Goal: Task Accomplishment & Management: Manage account settings

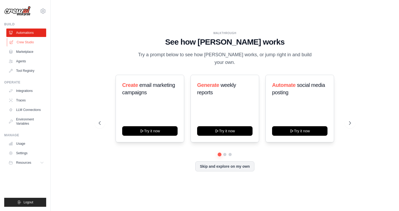
click at [28, 45] on link "Crew Studio" at bounding box center [27, 42] width 40 height 8
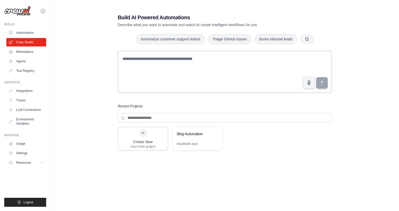
click at [39, 11] on div "[EMAIL_ADDRESS][DOMAIN_NAME] Settings" at bounding box center [25, 8] width 42 height 17
click at [42, 12] on icon at bounding box center [43, 11] width 2 height 2
click at [32, 36] on link "Settings" at bounding box center [43, 35] width 46 height 9
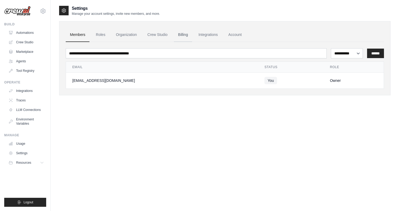
click at [188, 33] on link "Billing" at bounding box center [183, 35] width 18 height 14
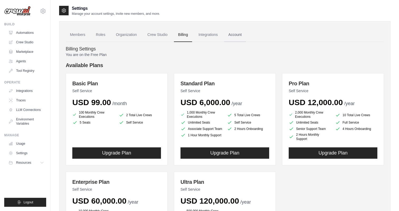
click at [234, 35] on link "Account" at bounding box center [235, 35] width 22 height 14
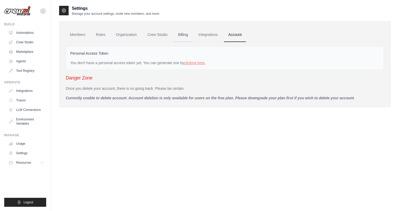
click at [180, 34] on link "Billing" at bounding box center [183, 35] width 18 height 14
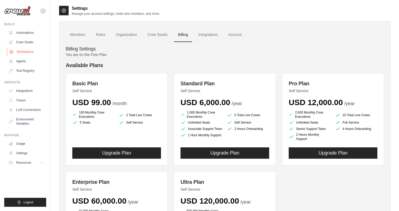
click at [29, 52] on link "Marketplace" at bounding box center [27, 51] width 40 height 8
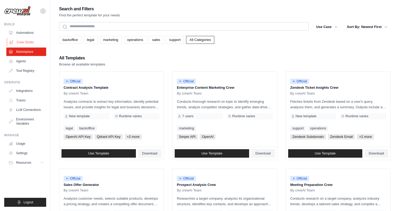
click at [25, 41] on link "Crew Studio" at bounding box center [27, 42] width 40 height 8
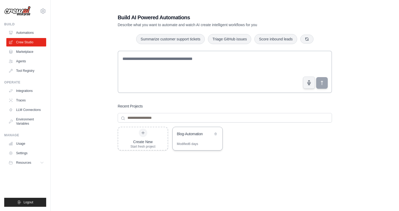
click at [185, 135] on div "Blog-Automation" at bounding box center [195, 133] width 36 height 5
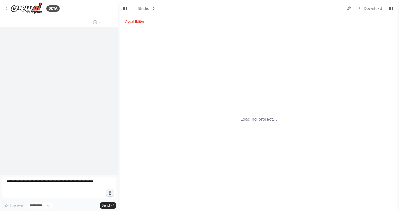
select select "****"
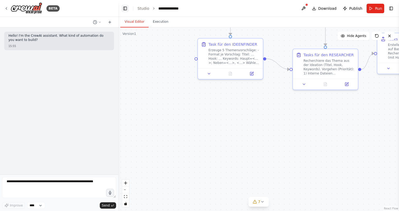
click at [125, 9] on button "Toggle Left Sidebar" at bounding box center [124, 8] width 7 height 7
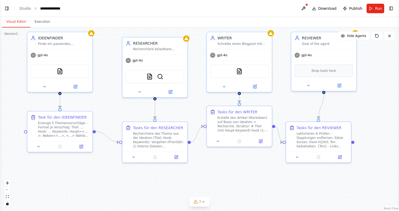
drag, startPoint x: 286, startPoint y: 119, endPoint x: 234, endPoint y: 192, distance: 89.6
click at [234, 192] on div ".deletable-edge-delete-btn { width: 20px; height: 20px; border: 0px solid #ffff…" at bounding box center [199, 118] width 399 height 183
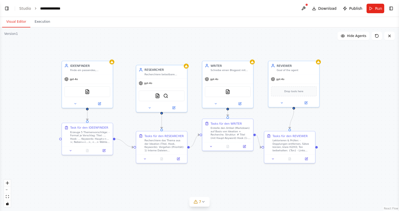
drag, startPoint x: 275, startPoint y: 39, endPoint x: 265, endPoint y: 37, distance: 9.9
click at [265, 37] on div ".deletable-edge-delete-btn { width: 20px; height: 20px; border: 0px solid #ffff…" at bounding box center [199, 118] width 399 height 183
click at [75, 103] on icon at bounding box center [75, 102] width 2 height 1
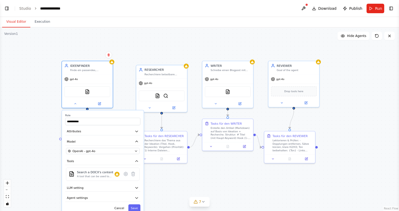
click at [389, 6] on button "Toggle Right Sidebar" at bounding box center [390, 8] width 7 height 7
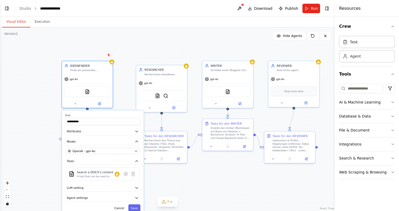
click at [216, 180] on div "**********" at bounding box center [167, 118] width 335 height 183
click at [86, 137] on div "Erzeuge 5 Themenvorschläge: - Format je Vorschlag: Titel: … Hook: … Keywords: H…" at bounding box center [90, 135] width 40 height 13
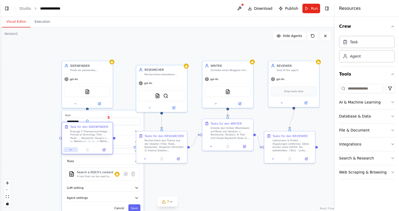
click at [69, 151] on icon at bounding box center [70, 149] width 3 height 3
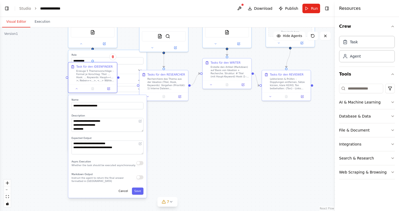
drag, startPoint x: 190, startPoint y: 182, endPoint x: 195, endPoint y: 119, distance: 63.2
click at [195, 119] on div "**********" at bounding box center [167, 118] width 335 height 183
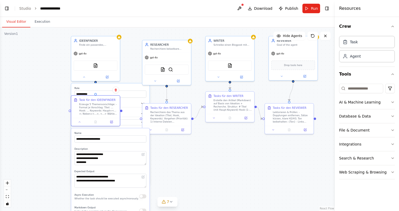
drag, startPoint x: 167, startPoint y: 131, endPoint x: 170, endPoint y: 164, distance: 33.3
click at [170, 164] on div "**********" at bounding box center [167, 118] width 335 height 183
click at [86, 79] on div at bounding box center [95, 76] width 49 height 8
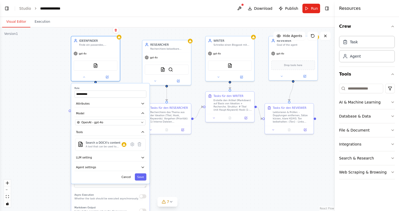
click at [194, 150] on div "**********" at bounding box center [167, 118] width 335 height 183
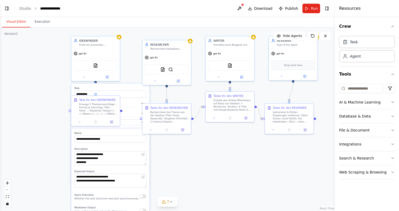
click at [130, 71] on div "**********" at bounding box center [167, 118] width 335 height 183
click at [205, 144] on div "**********" at bounding box center [167, 118] width 335 height 183
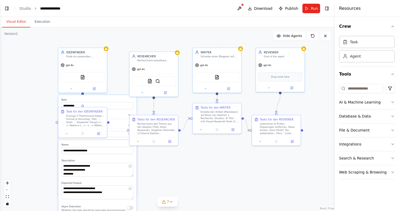
drag, startPoint x: 323, startPoint y: 83, endPoint x: 312, endPoint y: 93, distance: 15.0
click at [312, 93] on div "**********" at bounding box center [167, 118] width 335 height 183
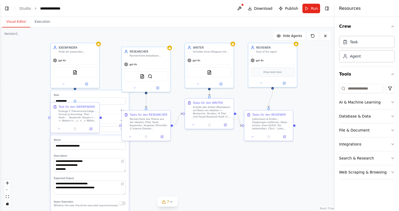
drag, startPoint x: 311, startPoint y: 62, endPoint x: 307, endPoint y: 61, distance: 3.9
click at [307, 61] on div "**********" at bounding box center [167, 118] width 335 height 183
click at [198, 83] on icon at bounding box center [198, 83] width 2 height 1
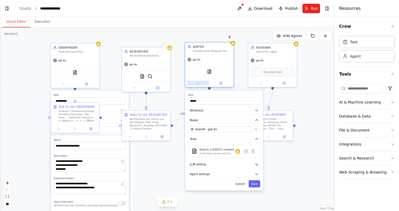
click at [198, 83] on icon at bounding box center [198, 83] width 2 height 1
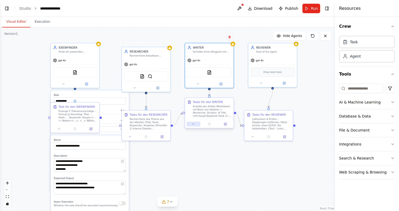
click at [193, 126] on button at bounding box center [192, 124] width 13 height 5
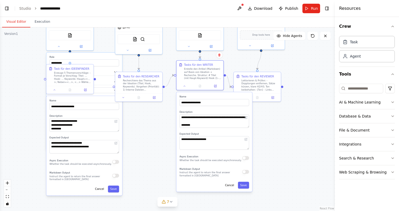
drag, startPoint x: 285, startPoint y: 171, endPoint x: 275, endPoint y: 129, distance: 42.7
click at [275, 129] on div "**********" at bounding box center [167, 118] width 335 height 183
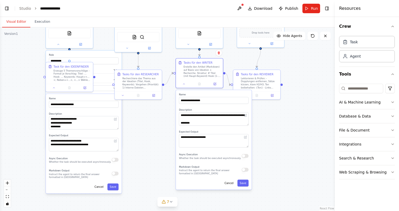
click at [247, 125] on textarea "**********" at bounding box center [214, 118] width 70 height 13
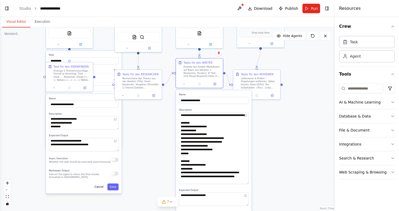
click at [264, 183] on div "**********" at bounding box center [167, 118] width 335 height 183
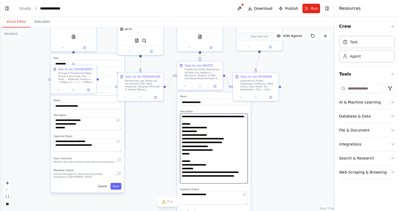
drag, startPoint x: 224, startPoint y: 164, endPoint x: 224, endPoint y: 158, distance: 6.1
click at [224, 158] on textarea "**********" at bounding box center [214, 148] width 68 height 70
click at [227, 167] on textarea "**********" at bounding box center [214, 148] width 68 height 70
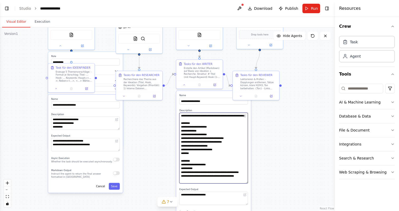
click at [196, 169] on textarea "**********" at bounding box center [213, 148] width 69 height 71
click at [192, 173] on textarea "**********" at bounding box center [213, 148] width 69 height 71
drag, startPoint x: 228, startPoint y: 163, endPoint x: 228, endPoint y: 158, distance: 4.7
click at [228, 158] on textarea "**********" at bounding box center [213, 148] width 69 height 71
click at [226, 167] on textarea "**********" at bounding box center [213, 148] width 69 height 71
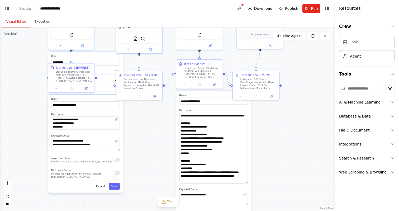
click at [270, 156] on div "**********" at bounding box center [167, 118] width 335 height 183
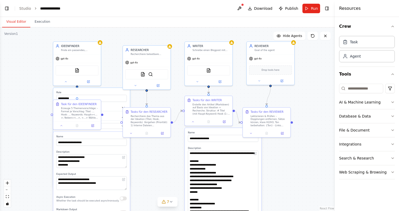
drag, startPoint x: 279, startPoint y: 115, endPoint x: 290, endPoint y: 151, distance: 37.3
click at [290, 153] on div "**********" at bounding box center [167, 118] width 335 height 183
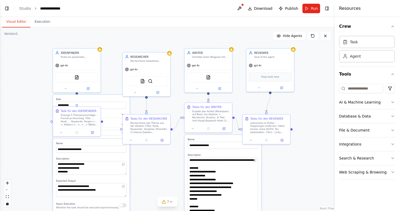
drag, startPoint x: 301, startPoint y: 100, endPoint x: 301, endPoint y: 108, distance: 7.6
click at [301, 108] on div "**********" at bounding box center [167, 118] width 335 height 183
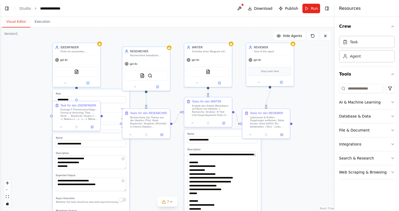
drag, startPoint x: 282, startPoint y: 163, endPoint x: 281, endPoint y: 159, distance: 4.5
click at [281, 159] on div "**********" at bounding box center [167, 118] width 335 height 183
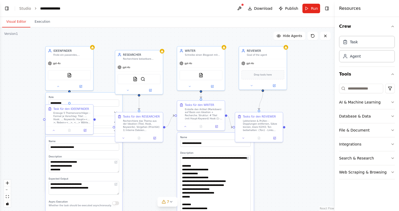
drag, startPoint x: 311, startPoint y: 57, endPoint x: 304, endPoint y: 59, distance: 7.1
click at [304, 59] on div "**********" at bounding box center [167, 118] width 335 height 183
click at [312, 11] on span "Run" at bounding box center [314, 8] width 7 height 5
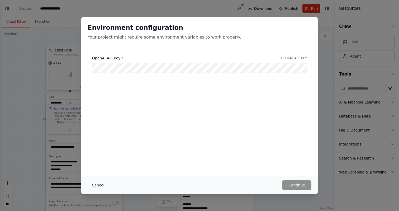
click at [95, 185] on button "Cancel" at bounding box center [98, 184] width 21 height 9
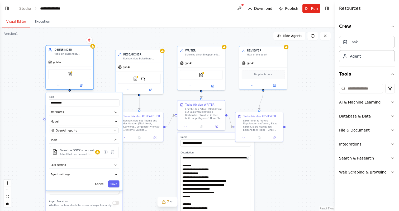
click at [59, 89] on div at bounding box center [69, 85] width 47 height 8
click at [97, 131] on div "OpenAI - gpt-4o" at bounding box center [81, 130] width 61 height 4
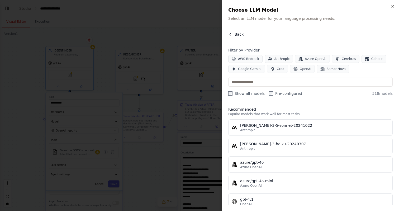
click at [238, 33] on span "Back" at bounding box center [238, 34] width 9 height 5
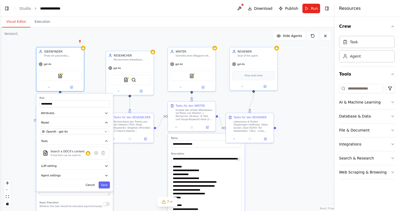
drag, startPoint x: 231, startPoint y: 33, endPoint x: 221, endPoint y: 34, distance: 9.6
click at [221, 34] on div "**********" at bounding box center [167, 118] width 335 height 183
click at [93, 82] on div "**********" at bounding box center [167, 118] width 335 height 183
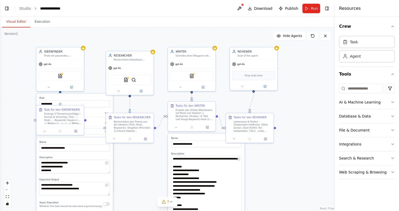
click at [26, 126] on div "**********" at bounding box center [167, 118] width 335 height 183
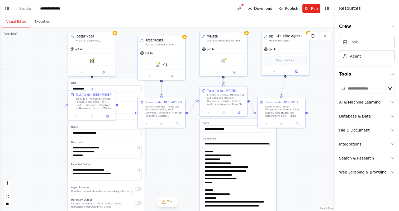
drag, startPoint x: 296, startPoint y: 100, endPoint x: 328, endPoint y: 85, distance: 34.7
click at [328, 85] on div "**********" at bounding box center [167, 118] width 335 height 183
click at [185, 176] on div "**********" at bounding box center [167, 118] width 335 height 183
click at [80, 74] on div at bounding box center [91, 72] width 47 height 8
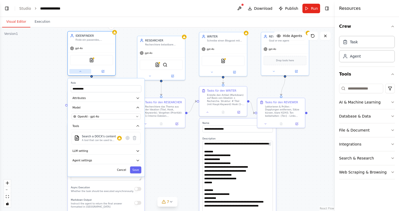
click at [80, 72] on icon at bounding box center [80, 71] width 3 height 3
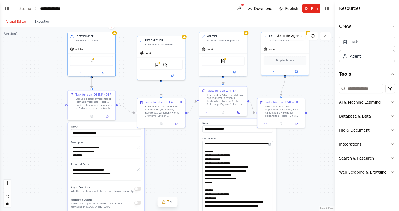
click at [139, 157] on textarea "**********" at bounding box center [106, 150] width 70 height 13
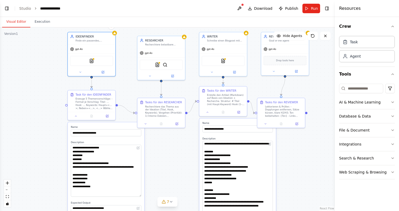
click at [142, 195] on div "**********" at bounding box center [106, 191] width 76 height 139
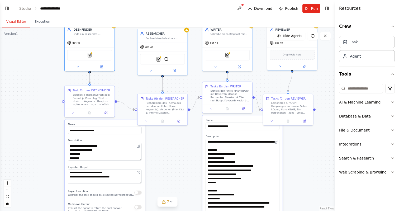
click at [140, 160] on textarea "**********" at bounding box center [105, 152] width 74 height 18
click at [376, 170] on div "Web Scraping & Browsing" at bounding box center [362, 171] width 47 height 5
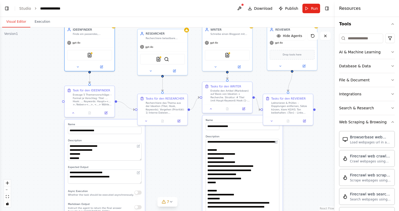
scroll to position [53, 0]
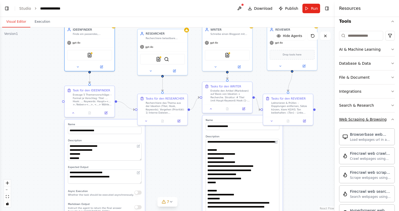
click at [393, 116] on button "Web Scraping & Browsing" at bounding box center [367, 119] width 56 height 14
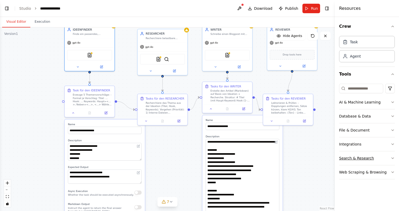
click at [392, 157] on icon "button" at bounding box center [392, 158] width 4 height 4
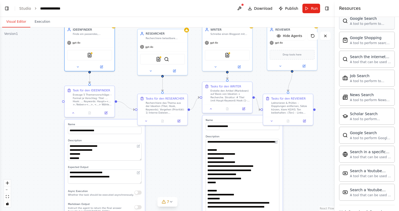
scroll to position [234, 0]
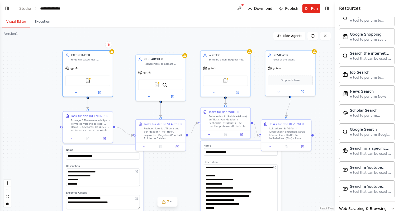
drag, startPoint x: 53, startPoint y: 82, endPoint x: 52, endPoint y: 107, distance: 25.4
click at [51, 108] on div ".deletable-edge-delete-btn { width: 20px; height: 20px; border: 0px solid #ffff…" at bounding box center [167, 118] width 335 height 183
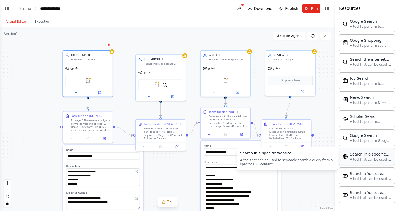
scroll to position [226, 0]
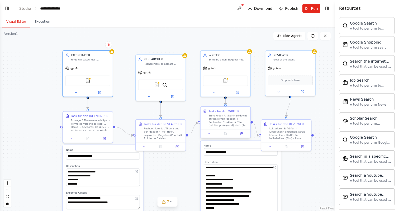
click at [210, 138] on div "Tasks für den WRITER Erstelle den Artikel (Markdown) auf Basis von Ideation + R…" at bounding box center [225, 122] width 51 height 32
click at [209, 133] on icon at bounding box center [209, 133] width 2 height 1
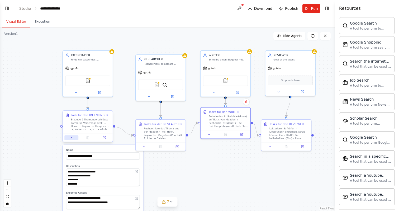
click at [73, 139] on icon at bounding box center [71, 137] width 3 height 3
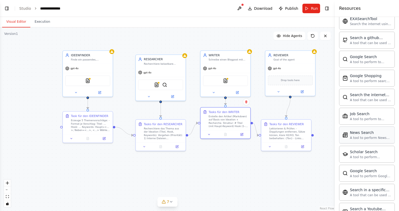
scroll to position [247, 0]
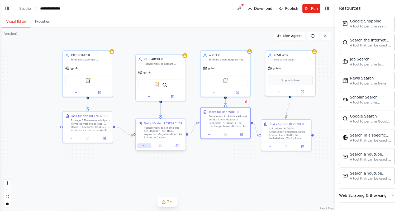
click at [145, 145] on icon at bounding box center [144, 145] width 3 height 3
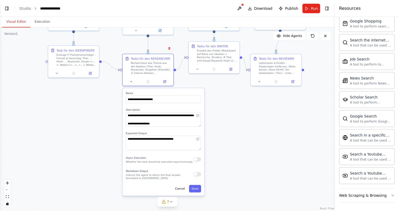
drag, startPoint x: 236, startPoint y: 186, endPoint x: 225, endPoint y: 120, distance: 66.6
click at [225, 120] on div ".deletable-edge-delete-btn { width: 20px; height: 20px; border: 0px solid #ffff…" at bounding box center [167, 118] width 335 height 183
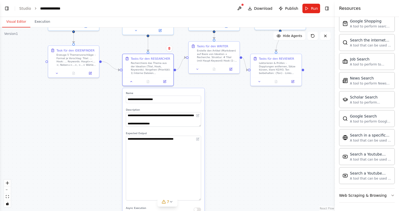
click at [215, 198] on div ".deletable-edge-delete-btn { width: 20px; height: 20px; border: 0px solid #ffff…" at bounding box center [167, 118] width 335 height 183
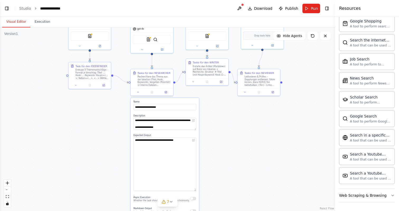
click at [217, 124] on div ".deletable-edge-delete-btn { width: 20px; height: 20px; border: 0px solid #ffff…" at bounding box center [167, 118] width 335 height 183
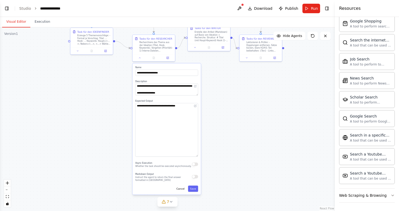
drag, startPoint x: 213, startPoint y: 156, endPoint x: 215, endPoint y: 122, distance: 34.3
click at [215, 122] on div ".deletable-edge-delete-btn { width: 20px; height: 20px; border: 0px solid #ffff…" at bounding box center [167, 118] width 335 height 183
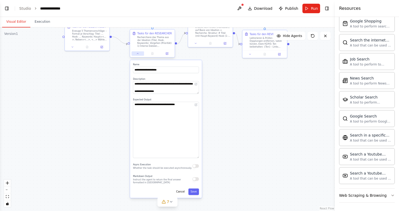
click at [140, 55] on button at bounding box center [137, 53] width 12 height 4
click at [138, 57] on div at bounding box center [152, 53] width 45 height 7
click at [136, 54] on icon at bounding box center [137, 53] width 3 height 3
click at [137, 53] on icon at bounding box center [137, 53] width 3 height 3
click at [137, 52] on icon at bounding box center [137, 53] width 3 height 3
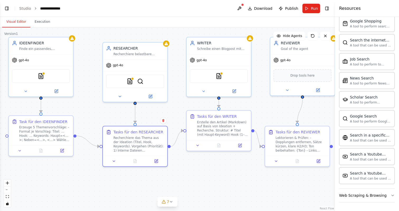
drag, startPoint x: 190, startPoint y: 90, endPoint x: 185, endPoint y: 184, distance: 94.5
click at [186, 190] on div ".deletable-edge-delete-btn { width: 20px; height: 20px; border: 0px solid #ffff…" at bounding box center [167, 118] width 335 height 183
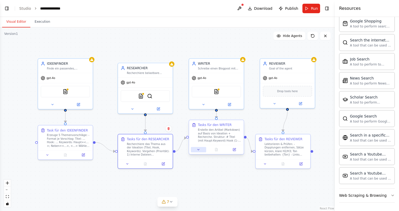
click at [200, 148] on button at bounding box center [198, 149] width 15 height 5
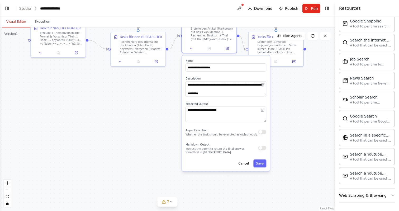
drag, startPoint x: 302, startPoint y: 195, endPoint x: 295, endPoint y: 93, distance: 102.3
click at [295, 93] on div ".deletable-edge-delete-btn { width: 20px; height: 20px; border: 0px solid #ffff…" at bounding box center [167, 118] width 335 height 183
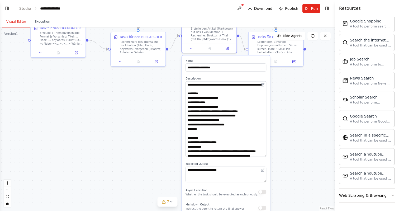
click at [278, 155] on div ".deletable-edge-delete-btn { width: 20px; height: 20px; border: 0px solid #ffff…" at bounding box center [167, 118] width 335 height 183
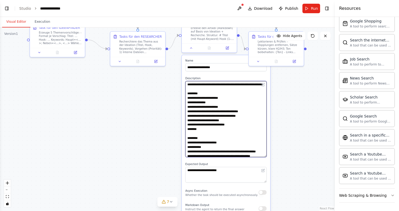
click at [239, 140] on textarea "**********" at bounding box center [225, 119] width 81 height 76
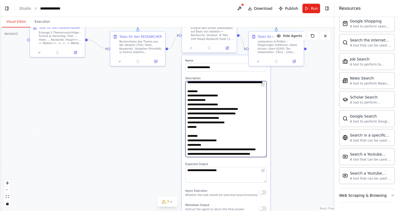
scroll to position [22, 0]
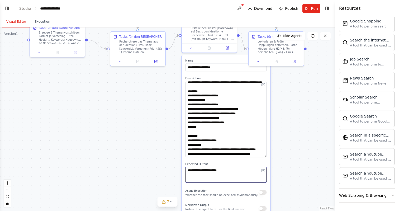
click at [228, 173] on textarea "**********" at bounding box center [225, 175] width 81 height 16
click at [259, 62] on icon at bounding box center [258, 61] width 4 height 4
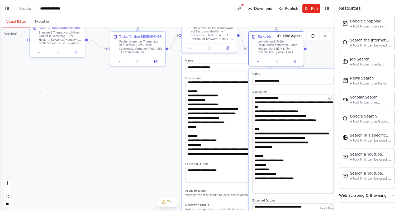
click at [338, 192] on div "**********" at bounding box center [199, 105] width 399 height 211
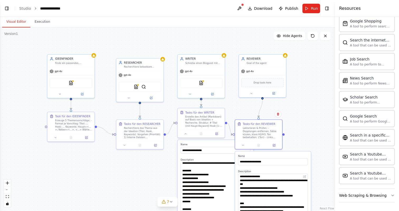
drag, startPoint x: 178, startPoint y: 114, endPoint x: 156, endPoint y: 183, distance: 72.3
click at [156, 183] on div ".deletable-edge-delete-btn { width: 20px; height: 20px; border: 0px solid #ffff…" at bounding box center [167, 118] width 335 height 183
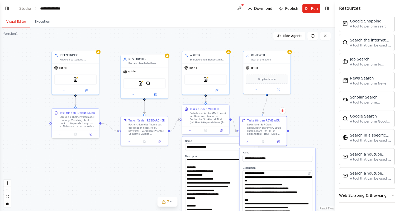
drag, startPoint x: 230, startPoint y: 64, endPoint x: 234, endPoint y: 60, distance: 5.8
click at [234, 60] on div ".deletable-edge-delete-btn { width: 20px; height: 20px; border: 0px solid #ffff…" at bounding box center [167, 118] width 335 height 183
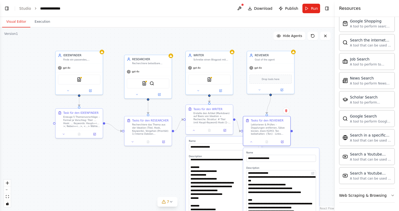
drag, startPoint x: 235, startPoint y: 61, endPoint x: 239, endPoint y: 62, distance: 3.7
click at [239, 62] on div ".deletable-edge-delete-btn { width: 20px; height: 20px; border: 0px solid #ffff…" at bounding box center [167, 118] width 335 height 183
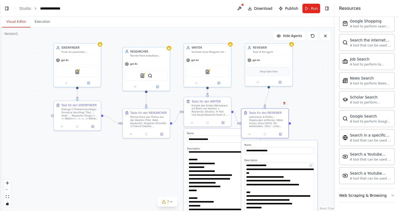
drag, startPoint x: 177, startPoint y: 70, endPoint x: 175, endPoint y: 62, distance: 7.9
click at [175, 62] on div ".deletable-edge-delete-btn { width: 20px; height: 20px; border: 0px solid #ffff…" at bounding box center [167, 118] width 335 height 183
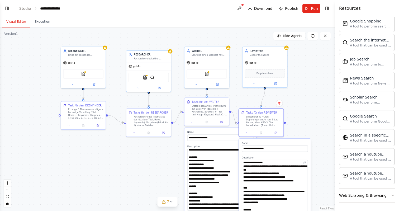
drag, startPoint x: 179, startPoint y: 33, endPoint x: 180, endPoint y: 36, distance: 3.3
click at [180, 36] on div ".deletable-edge-delete-btn { width: 20px; height: 20px; border: 0px solid #ffff…" at bounding box center [167, 118] width 335 height 183
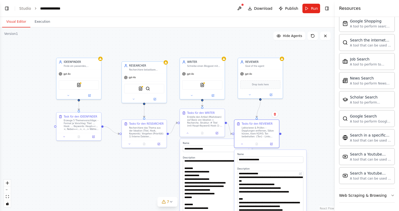
drag, startPoint x: 146, startPoint y: 150, endPoint x: 141, endPoint y: 161, distance: 11.9
click at [141, 161] on div ".deletable-edge-delete-btn { width: 20px; height: 20px; border: 0px solid #ffff…" at bounding box center [167, 118] width 335 height 183
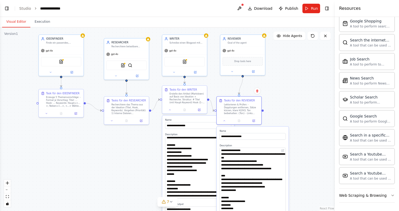
drag, startPoint x: 307, startPoint y: 113, endPoint x: 290, endPoint y: 89, distance: 29.8
click at [290, 90] on div ".deletable-edge-delete-btn { width: 20px; height: 20px; border: 0px solid #ffff…" at bounding box center [167, 118] width 335 height 183
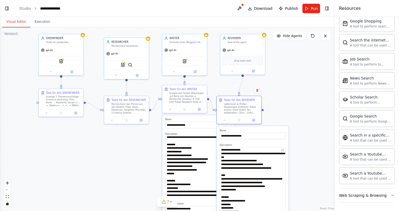
click at [299, 95] on div ".deletable-edge-delete-btn { width: 20px; height: 20px; border: 0px solid #ffff…" at bounding box center [167, 118] width 335 height 183
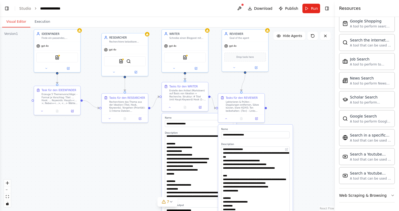
click at [144, 153] on div ".deletable-edge-delete-btn { width: 20px; height: 20px; border: 0px solid #ffff…" at bounding box center [167, 118] width 335 height 183
click at [43, 110] on icon at bounding box center [42, 110] width 3 height 3
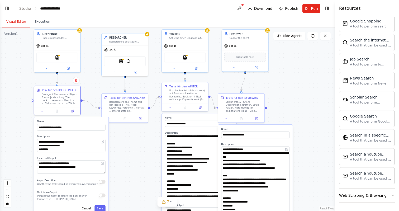
click at [277, 89] on div ".deletable-edge-delete-btn { width: 20px; height: 20px; border: 0px solid #ffff…" at bounding box center [167, 118] width 335 height 183
click at [114, 118] on button at bounding box center [109, 117] width 13 height 4
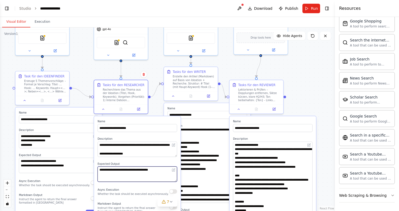
click at [166, 171] on textarea "**********" at bounding box center [137, 173] width 79 height 15
drag, startPoint x: 167, startPoint y: 170, endPoint x: 127, endPoint y: 170, distance: 39.8
click at [127, 170] on textarea "**********" at bounding box center [137, 173] width 79 height 15
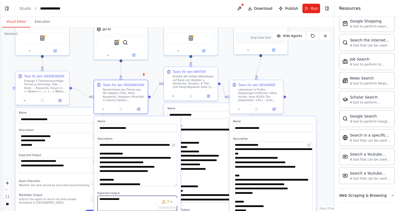
click at [177, 184] on div "**********" at bounding box center [137, 187] width 86 height 143
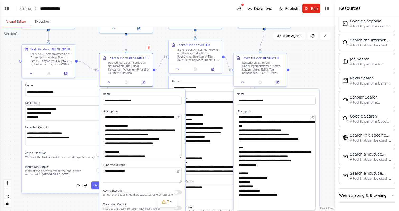
drag, startPoint x: 303, startPoint y: 100, endPoint x: 308, endPoint y: 72, distance: 28.1
click at [308, 72] on div ".deletable-edge-delete-btn { width: 20px; height: 20px; border: 0px solid #ffff…" at bounding box center [167, 118] width 335 height 183
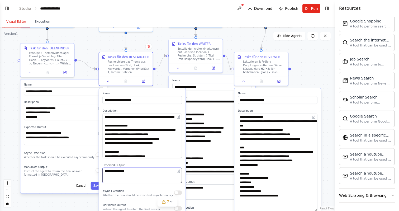
click at [138, 170] on textarea "**********" at bounding box center [141, 174] width 79 height 15
click at [158, 177] on textarea "**********" at bounding box center [141, 174] width 79 height 15
type textarea "**********"
click at [159, 79] on div ".deletable-edge-delete-btn { width: 20px; height: 20px; border: 0px solid #ffff…" at bounding box center [167, 118] width 335 height 183
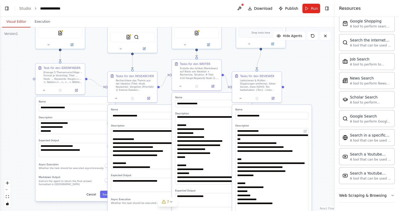
drag, startPoint x: 311, startPoint y: 71, endPoint x: 308, endPoint y: 91, distance: 20.0
click at [308, 91] on div ".deletable-edge-delete-btn { width: 20px; height: 20px; border: 0px solid #ffff…" at bounding box center [167, 118] width 335 height 183
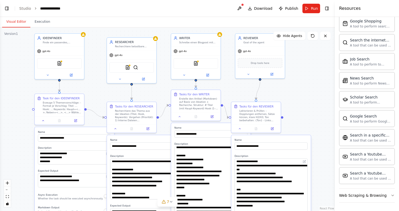
drag, startPoint x: 310, startPoint y: 80, endPoint x: 309, endPoint y: 111, distance: 30.6
click at [309, 111] on div ".deletable-edge-delete-btn { width: 20px; height: 20px; border: 0px solid #ffff…" at bounding box center [167, 118] width 335 height 183
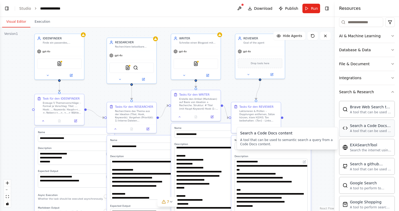
scroll to position [56, 0]
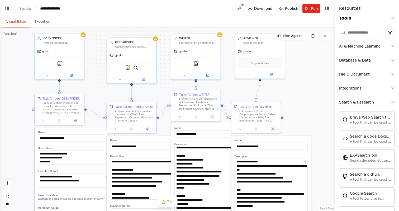
click at [388, 61] on button "Database & Data" at bounding box center [367, 60] width 56 height 14
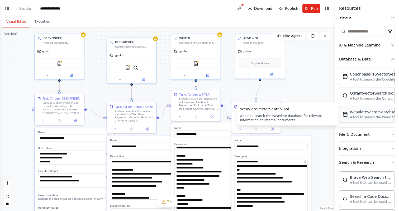
scroll to position [58, 0]
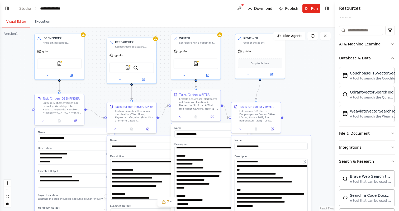
click at [391, 58] on icon "button" at bounding box center [392, 58] width 4 height 4
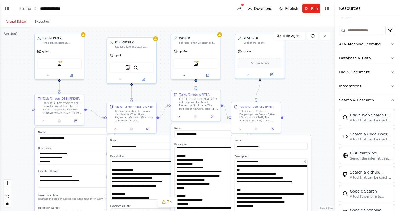
click at [389, 83] on button "Integrations" at bounding box center [367, 86] width 56 height 14
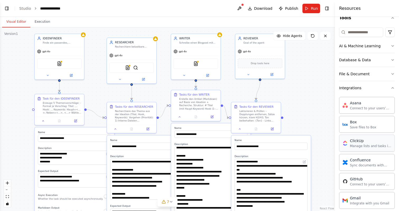
scroll to position [57, 0]
click at [392, 85] on icon "button" at bounding box center [392, 87] width 4 height 4
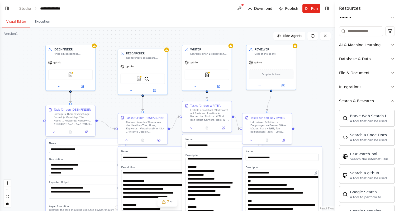
drag, startPoint x: 300, startPoint y: 78, endPoint x: 311, endPoint y: 89, distance: 15.7
click at [311, 89] on div ".deletable-edge-delete-btn { width: 20px; height: 20px; border: 0px solid #ffff…" at bounding box center [167, 118] width 335 height 183
click at [310, 120] on div ".deletable-edge-delete-btn { width: 20px; height: 20px; border: 0px solid #ffff…" at bounding box center [167, 118] width 335 height 183
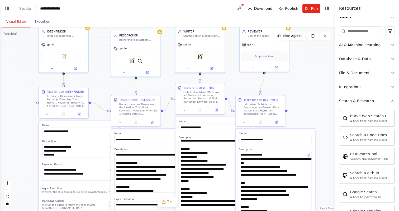
drag, startPoint x: 314, startPoint y: 125, endPoint x: 307, endPoint y: 109, distance: 16.8
click at [307, 109] on div ".deletable-edge-delete-btn { width: 20px; height: 20px; border: 0px solid #ffff…" at bounding box center [167, 118] width 335 height 183
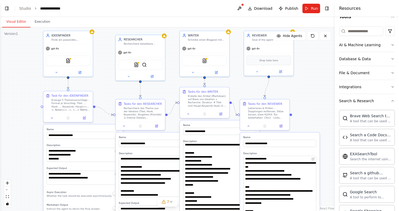
drag, startPoint x: 302, startPoint y: 113, endPoint x: 306, endPoint y: 117, distance: 6.0
click at [306, 117] on div ".deletable-edge-delete-btn { width: 20px; height: 20px; border: 0px solid #ffff…" at bounding box center [167, 118] width 335 height 183
click at [305, 105] on div ".deletable-edge-delete-btn { width: 20px; height: 20px; border: 0px solid #ffff…" at bounding box center [167, 118] width 335 height 183
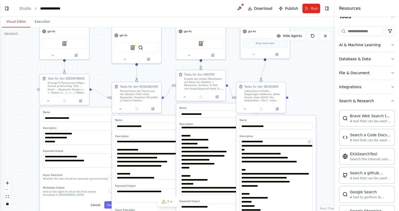
drag, startPoint x: 301, startPoint y: 109, endPoint x: 297, endPoint y: 92, distance: 17.5
click at [297, 92] on div ".deletable-edge-delete-btn { width: 20px; height: 20px; border: 0px solid #ffff…" at bounding box center [167, 118] width 335 height 183
click at [132, 47] on img at bounding box center [132, 46] width 5 height 5
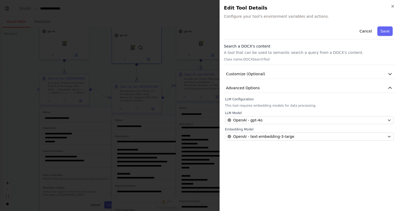
click at [128, 64] on div at bounding box center [199, 105] width 399 height 211
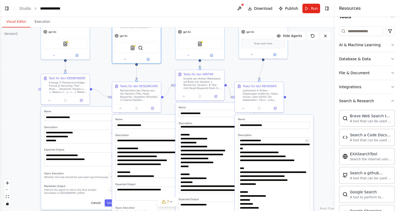
click at [35, 8] on icon "breadcrumb" at bounding box center [36, 9] width 4 height 4
click at [65, 43] on img at bounding box center [65, 43] width 5 height 5
click at [65, 44] on img at bounding box center [65, 43] width 5 height 5
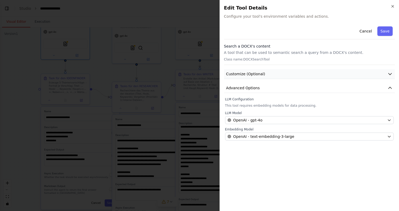
click at [304, 70] on button "Customize (Optional)" at bounding box center [309, 74] width 171 height 10
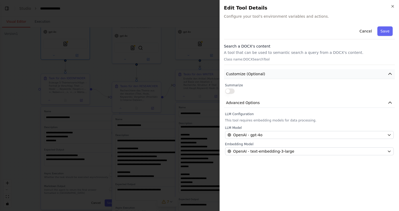
click at [304, 70] on button "Customize (Optional)" at bounding box center [309, 74] width 171 height 10
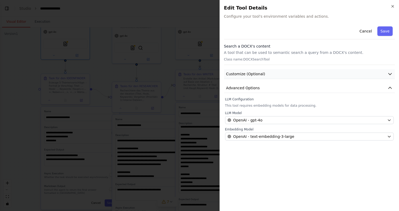
click at [304, 70] on button "Customize (Optional)" at bounding box center [309, 74] width 171 height 10
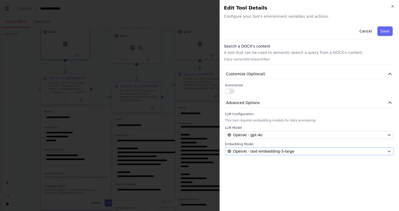
click at [318, 152] on div "OpenAI - text-embedding-3-large" at bounding box center [305, 150] width 157 height 5
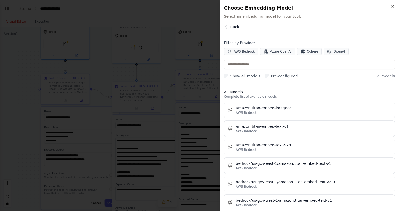
click at [224, 28] on icon "button" at bounding box center [226, 27] width 4 height 4
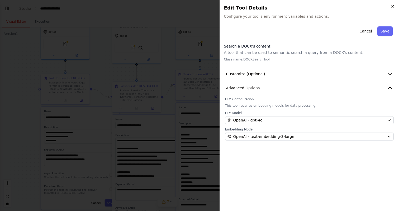
click at [392, 5] on icon "button" at bounding box center [392, 6] width 4 height 4
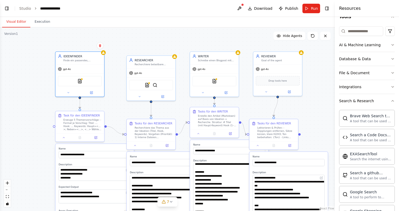
drag, startPoint x: 305, startPoint y: 84, endPoint x: 319, endPoint y: 121, distance: 39.9
click at [319, 121] on div ".deletable-edge-delete-btn { width: 20px; height: 20px; border: 0px solid #ffff…" at bounding box center [167, 118] width 335 height 183
click at [147, 85] on img at bounding box center [146, 84] width 5 height 5
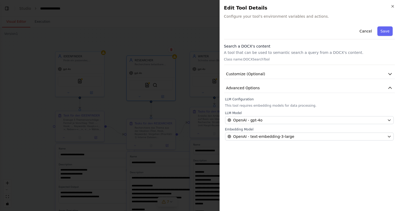
click at [205, 23] on div at bounding box center [199, 105] width 399 height 211
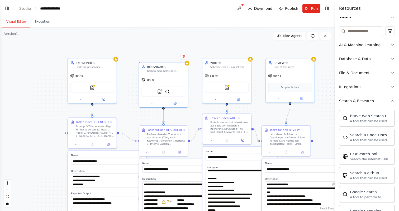
drag, startPoint x: 195, startPoint y: 38, endPoint x: 207, endPoint y: 45, distance: 14.0
click at [207, 45] on div ".deletable-edge-delete-btn { width: 20px; height: 20px; border: 0px solid #ffff…" at bounding box center [167, 118] width 335 height 183
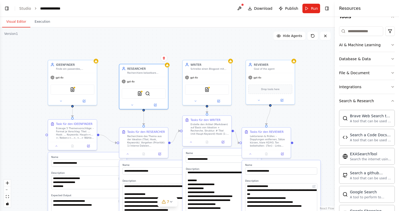
drag, startPoint x: 221, startPoint y: 36, endPoint x: 202, endPoint y: 36, distance: 19.5
click at [202, 36] on div ".deletable-edge-delete-btn { width: 20px; height: 20px; border: 0px solid #ffff…" at bounding box center [167, 118] width 335 height 183
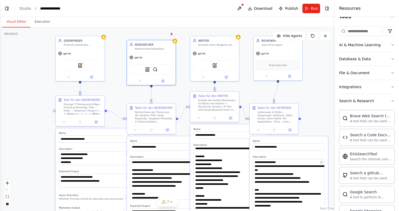
drag, startPoint x: 178, startPoint y: 47, endPoint x: 185, endPoint y: 24, distance: 23.9
click at [185, 24] on div "Visual Editor Execution Version 1 Show Tools Hide Agents .deletable-edge-delete…" at bounding box center [167, 114] width 335 height 194
click at [148, 68] on img at bounding box center [147, 68] width 5 height 5
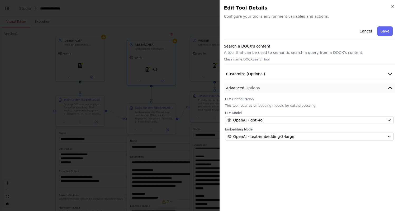
click at [304, 91] on button "Advanced Options" at bounding box center [309, 88] width 171 height 10
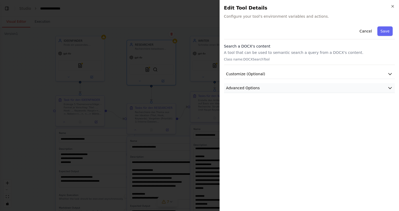
click at [304, 91] on button "Advanced Options" at bounding box center [309, 88] width 171 height 10
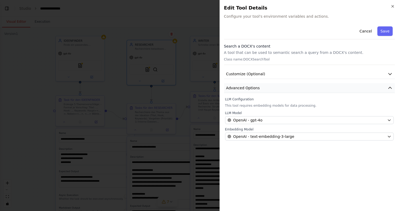
click at [304, 91] on button "Advanced Options" at bounding box center [309, 88] width 171 height 10
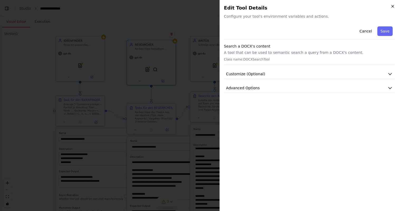
click at [391, 5] on icon "button" at bounding box center [392, 6] width 4 height 4
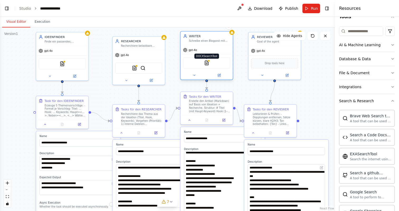
click at [206, 63] on img at bounding box center [206, 62] width 5 height 5
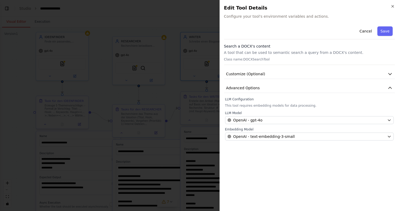
click at [393, 6] on icon "button" at bounding box center [392, 6] width 4 height 4
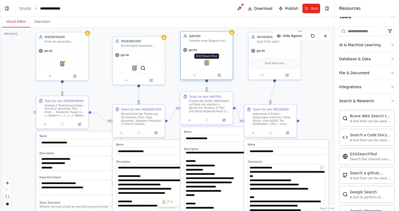
click at [206, 64] on img at bounding box center [206, 62] width 5 height 5
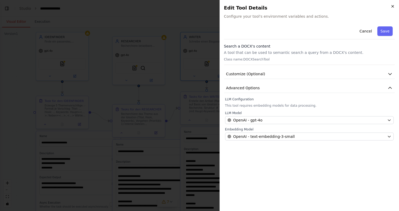
click at [392, 6] on icon "button" at bounding box center [392, 6] width 4 height 4
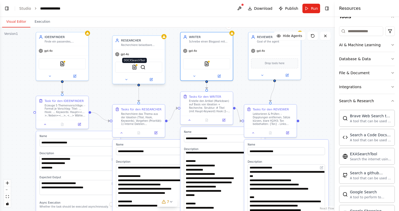
click at [134, 65] on img at bounding box center [134, 67] width 5 height 5
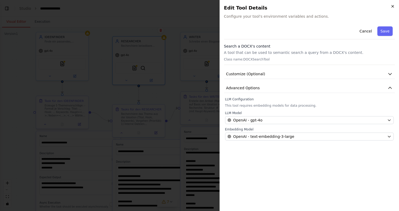
click at [393, 7] on icon "button" at bounding box center [392, 6] width 2 height 2
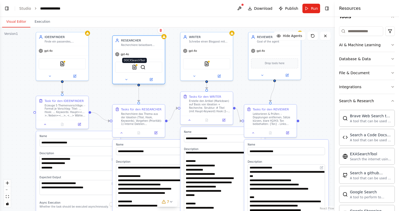
click at [134, 69] on img at bounding box center [134, 67] width 5 height 5
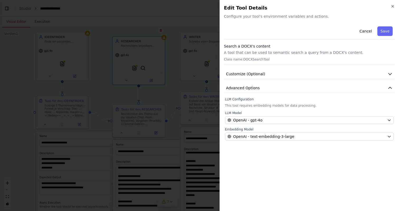
click at [191, 34] on div at bounding box center [199, 105] width 399 height 211
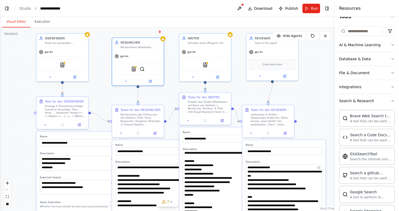
click at [83, 151] on div "**********" at bounding box center [77, 185] width 83 height 109
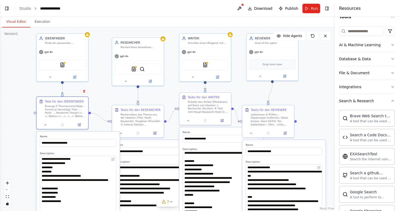
click at [139, 210] on html "**********" at bounding box center [199, 105] width 399 height 211
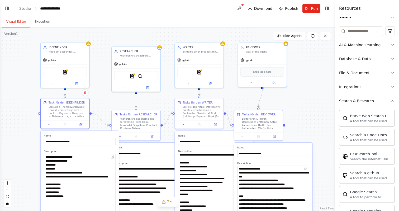
click at [94, 150] on div "**********" at bounding box center [80, 205] width 78 height 148
click at [55, 86] on div at bounding box center [65, 83] width 49 height 8
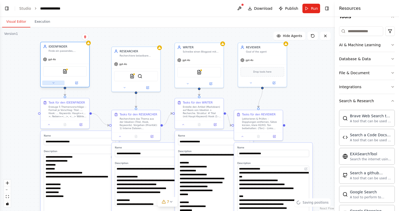
click at [52, 83] on icon at bounding box center [53, 82] width 3 height 3
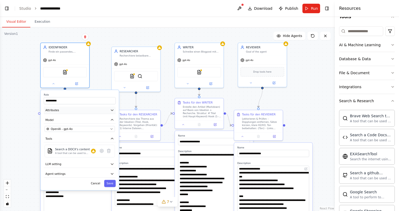
click at [112, 111] on icon "button" at bounding box center [112, 110] width 4 height 4
click at [112, 109] on icon "button" at bounding box center [112, 110] width 4 height 4
click at [111, 109] on icon "button" at bounding box center [112, 110] width 4 height 4
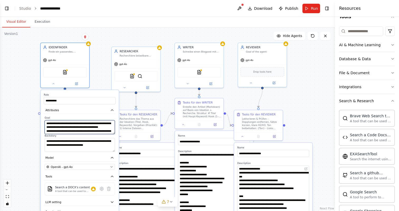
drag, startPoint x: 72, startPoint y: 123, endPoint x: 59, endPoint y: 123, distance: 12.7
click at [59, 123] on textarea "**********" at bounding box center [80, 127] width 70 height 14
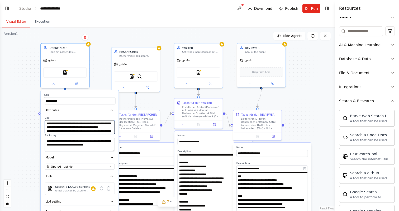
type textarea "**********"
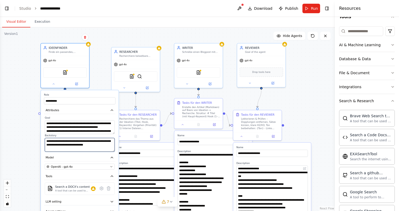
click at [92, 151] on textarea "**********" at bounding box center [80, 145] width 70 height 14
click at [113, 151] on textarea "**********" at bounding box center [80, 144] width 70 height 13
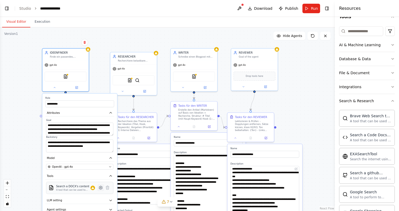
click at [101, 188] on icon at bounding box center [100, 187] width 3 height 3
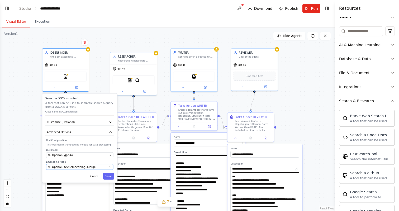
click at [107, 166] on button "OpenAI - text-embedding-3-large" at bounding box center [79, 167] width 67 height 6
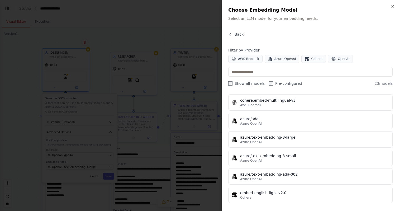
scroll to position [0, 0]
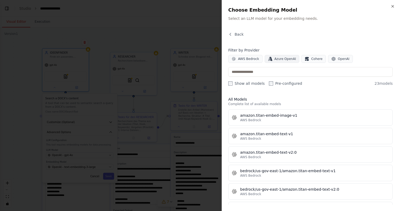
click at [290, 59] on span "Azure OpenAI" at bounding box center [285, 59] width 22 height 4
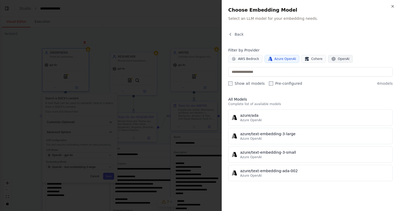
click at [338, 58] on span "OpenAI" at bounding box center [344, 59] width 12 height 4
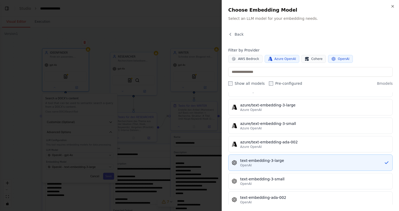
scroll to position [55, 0]
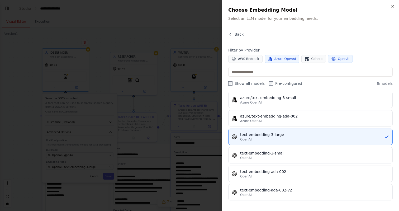
click at [397, 6] on div "Close Choose Embedding Model Select an LLM model for your embedding needs. Back…" at bounding box center [309, 105] width 177 height 211
click at [393, 6] on icon "button" at bounding box center [392, 6] width 4 height 4
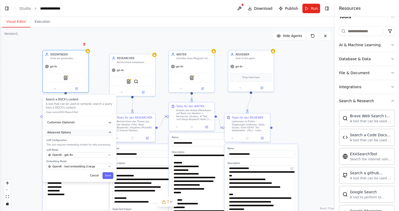
click at [96, 131] on button "Advanced Options" at bounding box center [80, 132] width 68 height 7
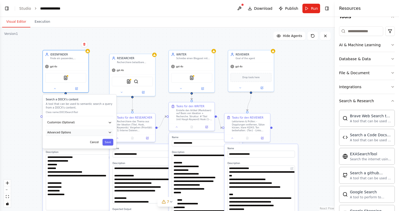
click at [96, 131] on button "Advanced Options" at bounding box center [80, 132] width 68 height 7
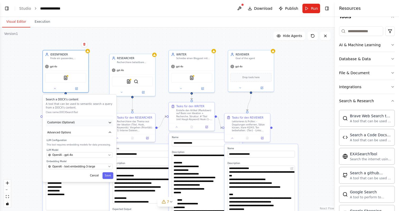
click at [100, 121] on button "Customize (Optional)" at bounding box center [80, 122] width 68 height 7
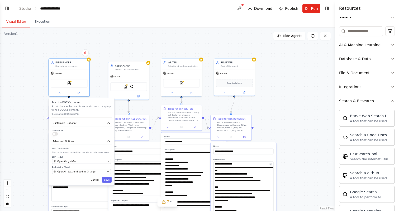
click at [93, 182] on button "Cancel" at bounding box center [95, 179] width 12 height 6
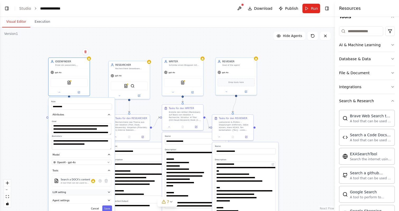
click at [91, 192] on button "LLM setting" at bounding box center [81, 192] width 61 height 6
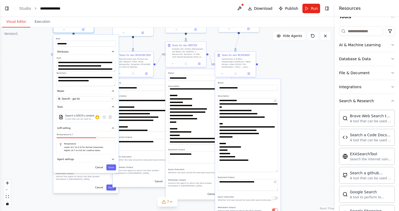
drag, startPoint x: 35, startPoint y: 160, endPoint x: 40, endPoint y: 102, distance: 58.2
click at [39, 96] on div "**********" at bounding box center [167, 118] width 335 height 183
click at [32, 90] on div "**********" at bounding box center [167, 118] width 335 height 183
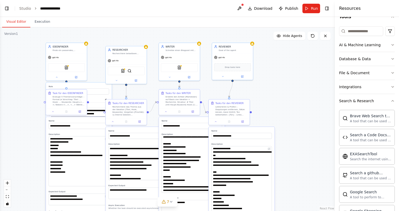
drag, startPoint x: 38, startPoint y: 77, endPoint x: 32, endPoint y: 123, distance: 46.9
click at [32, 124] on div "**********" at bounding box center [167, 118] width 335 height 183
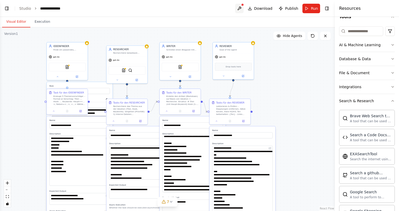
click at [238, 7] on button at bounding box center [239, 8] width 8 height 9
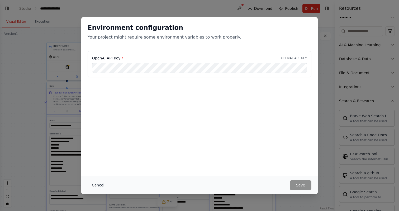
click at [102, 184] on button "Cancel" at bounding box center [98, 184] width 21 height 9
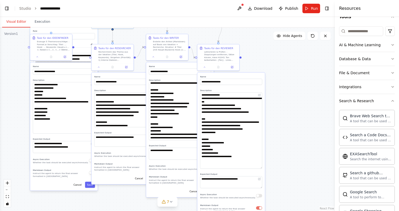
drag, startPoint x: 296, startPoint y: 167, endPoint x: 286, endPoint y: 115, distance: 52.9
click at [286, 115] on div "**********" at bounding box center [167, 118] width 335 height 183
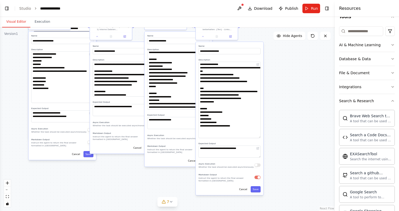
drag, startPoint x: 296, startPoint y: 137, endPoint x: 296, endPoint y: 121, distance: 16.1
click at [296, 121] on div "**********" at bounding box center [167, 118] width 335 height 183
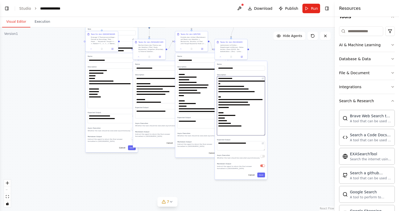
click at [223, 99] on textarea "**********" at bounding box center [241, 105] width 48 height 59
click at [189, 178] on div "**********" at bounding box center [167, 118] width 335 height 183
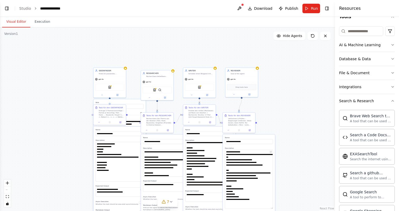
drag, startPoint x: 304, startPoint y: 81, endPoint x: 312, endPoint y: 152, distance: 71.6
click at [312, 153] on div "**********" at bounding box center [167, 118] width 335 height 183
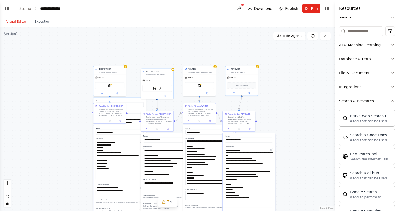
click at [291, 124] on div "**********" at bounding box center [167, 118] width 335 height 183
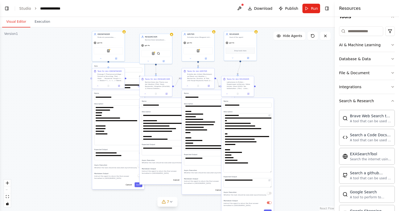
drag, startPoint x: 275, startPoint y: 106, endPoint x: 273, endPoint y: 71, distance: 34.8
click at [273, 71] on div "**********" at bounding box center [167, 118] width 335 height 183
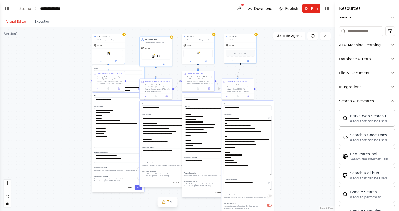
drag, startPoint x: 297, startPoint y: 167, endPoint x: 297, endPoint y: 170, distance: 2.9
click at [297, 170] on div "**********" at bounding box center [167, 118] width 335 height 183
click at [292, 128] on div "**********" at bounding box center [167, 118] width 335 height 183
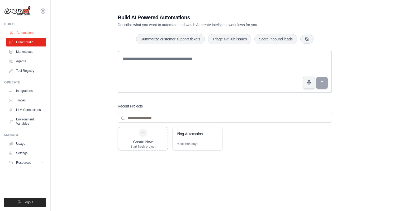
click at [23, 31] on link "Automations" at bounding box center [27, 32] width 40 height 8
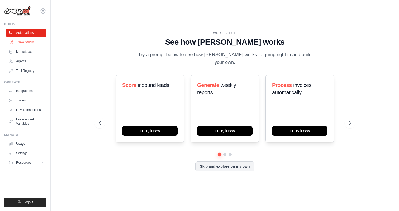
click at [26, 42] on link "Crew Studio" at bounding box center [27, 42] width 40 height 8
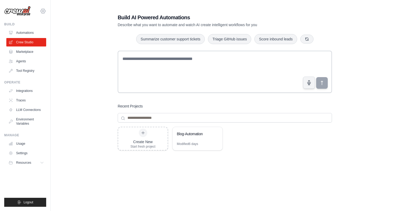
click at [44, 13] on icon at bounding box center [43, 11] width 6 height 6
click at [35, 36] on link "Settings" at bounding box center [43, 35] width 46 height 9
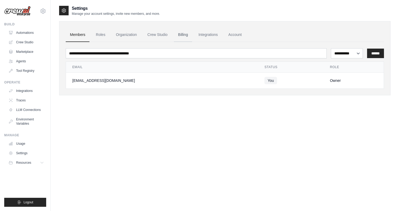
click at [178, 34] on link "Billing" at bounding box center [183, 35] width 18 height 14
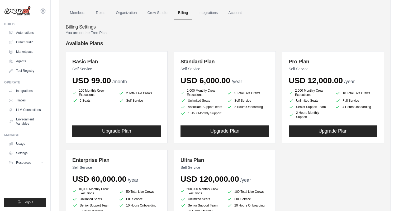
scroll to position [6, 0]
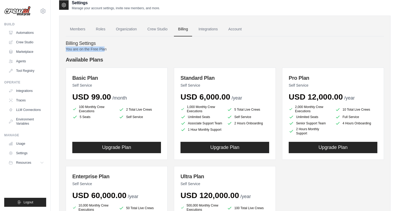
drag, startPoint x: 66, startPoint y: 48, endPoint x: 105, endPoint y: 49, distance: 39.0
click at [105, 49] on p "You are on the Free Plan" at bounding box center [225, 48] width 318 height 5
click at [108, 49] on p "You are on the Free Plan" at bounding box center [225, 48] width 318 height 5
drag, startPoint x: 107, startPoint y: 49, endPoint x: 63, endPoint y: 50, distance: 44.0
click at [63, 50] on div "Members Roles Organization Crew Studio Billing Integrations Account Billing Set…" at bounding box center [224, 146] width 331 height 260
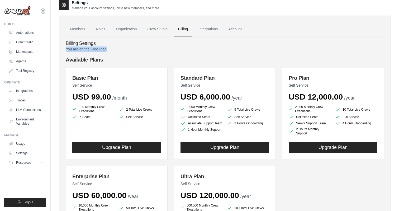
click at [73, 47] on p "You are on the Free Plan" at bounding box center [225, 48] width 318 height 5
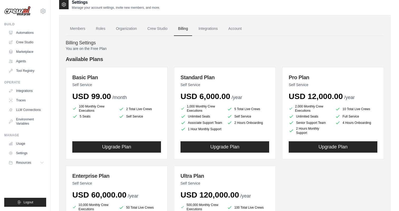
scroll to position [7, 0]
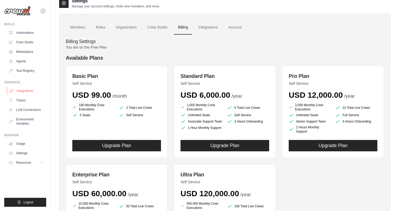
click at [27, 90] on link "Integrations" at bounding box center [27, 90] width 40 height 8
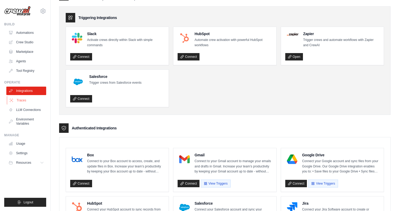
scroll to position [25, 0]
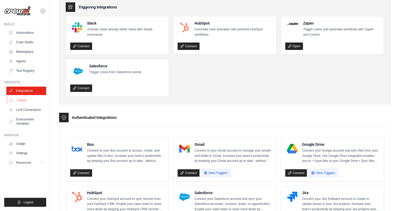
click at [25, 99] on link "Traces" at bounding box center [27, 100] width 40 height 8
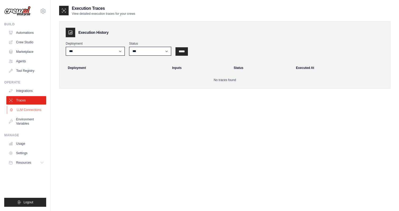
click at [30, 111] on link "LLM Connections" at bounding box center [27, 109] width 40 height 8
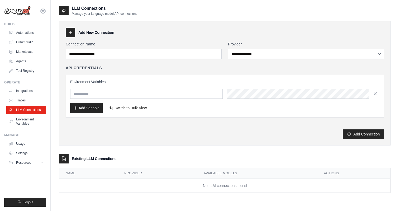
click at [41, 10] on icon at bounding box center [43, 11] width 6 height 6
click at [37, 23] on div "[EMAIL_ADDRESS][DOMAIN_NAME]" at bounding box center [43, 23] width 38 height 5
click at [35, 34] on link "Settings" at bounding box center [43, 36] width 46 height 9
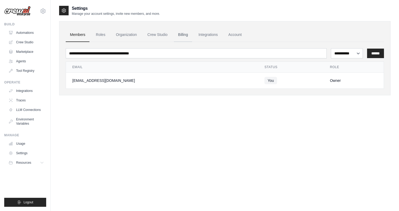
click at [184, 35] on link "Billing" at bounding box center [183, 35] width 18 height 14
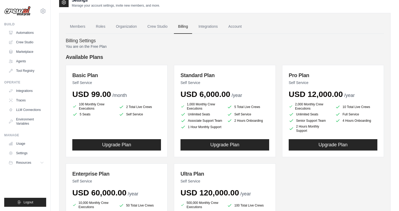
scroll to position [13, 0]
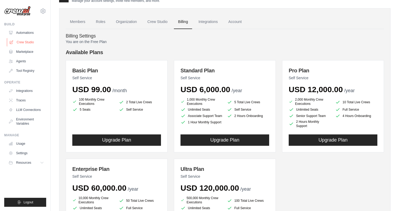
click at [26, 43] on link "Crew Studio" at bounding box center [27, 42] width 40 height 8
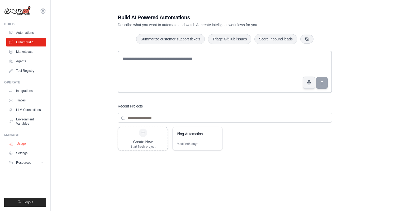
click at [25, 144] on link "Usage" at bounding box center [27, 143] width 40 height 8
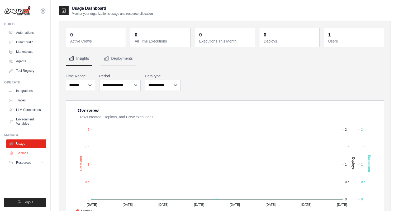
click at [25, 153] on link "Settings" at bounding box center [27, 153] width 40 height 8
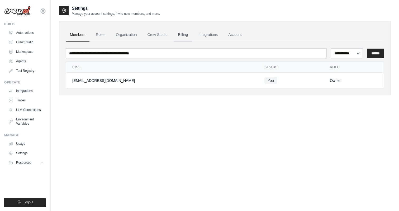
click at [178, 32] on link "Billing" at bounding box center [183, 35] width 18 height 14
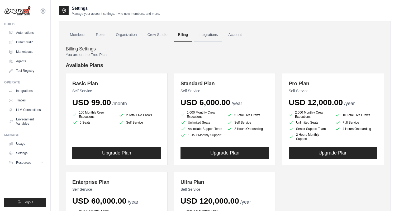
click at [210, 35] on link "Integrations" at bounding box center [208, 35] width 28 height 14
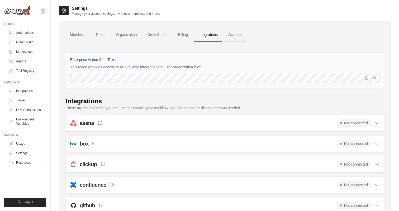
click at [232, 35] on link "Account" at bounding box center [235, 35] width 22 height 14
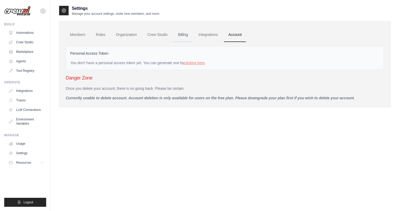
click at [189, 36] on link "Billing" at bounding box center [183, 35] width 18 height 14
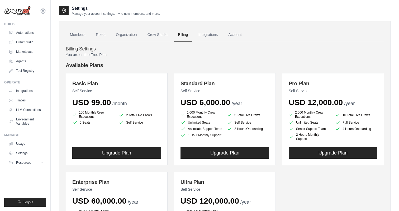
click at [156, 36] on link "Crew Studio" at bounding box center [157, 35] width 28 height 14
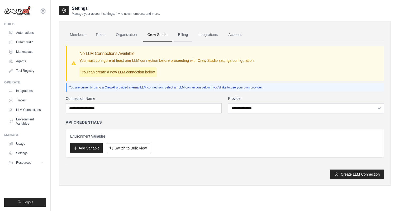
click at [185, 38] on link "Billing" at bounding box center [183, 35] width 18 height 14
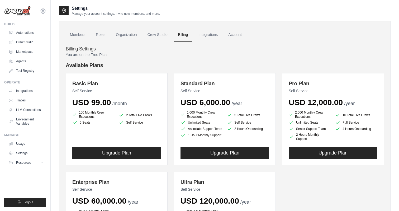
click at [134, 44] on div "Settings Manage your account settings, invite new members, and more. Members Ro…" at bounding box center [224, 147] width 331 height 285
click at [37, 77] on ul "Build Automations Crew Studio Marketplace Agents" at bounding box center [25, 114] width 42 height 184
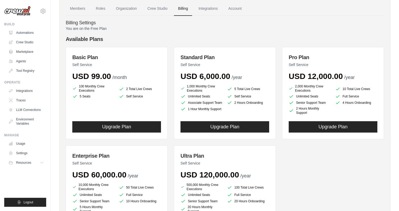
scroll to position [36, 0]
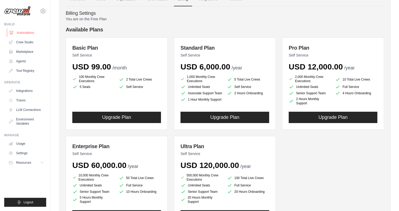
click at [24, 31] on link "Automations" at bounding box center [27, 32] width 40 height 8
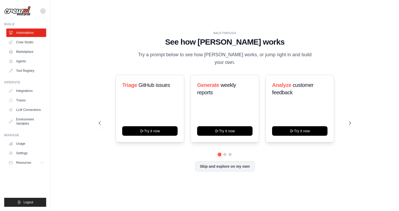
click at [46, 9] on icon at bounding box center [43, 11] width 6 height 6
click at [49, 21] on div "[EMAIL_ADDRESS][DOMAIN_NAME]" at bounding box center [43, 22] width 38 height 5
click at [36, 33] on link "Settings" at bounding box center [43, 35] width 46 height 9
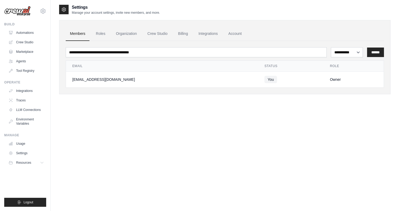
scroll to position [8, 0]
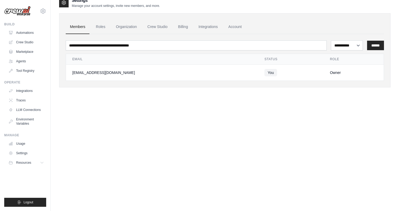
click at [173, 25] on ul "Members Roles Organization Crew Studio Billing Integrations Account" at bounding box center [225, 27] width 318 height 14
click at [192, 25] on ul "Members Roles Organization Crew Studio Billing Integrations Account" at bounding box center [225, 27] width 318 height 14
click at [178, 26] on link "Billing" at bounding box center [183, 27] width 18 height 14
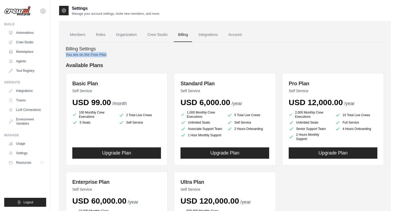
drag, startPoint x: 106, startPoint y: 54, endPoint x: 64, endPoint y: 54, distance: 41.9
click at [64, 54] on div "Members Roles Organization Crew Studio Billing Integrations Account Billing Set…" at bounding box center [224, 151] width 331 height 260
click at [226, 34] on link "Account" at bounding box center [235, 35] width 22 height 14
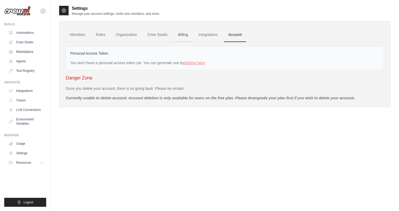
click at [190, 35] on link "Billing" at bounding box center [183, 35] width 18 height 14
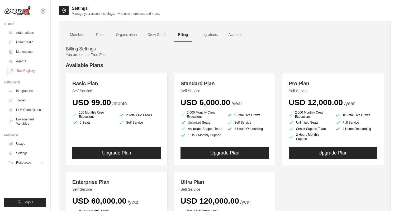
click at [34, 68] on link "Tool Registry" at bounding box center [27, 70] width 40 height 8
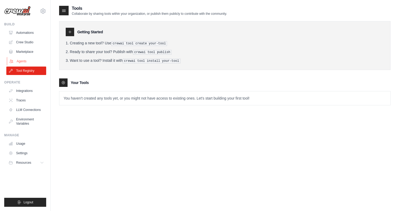
click at [31, 64] on link "Agents" at bounding box center [27, 61] width 40 height 8
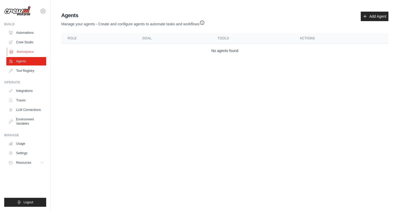
click at [30, 56] on link "Marketplace" at bounding box center [27, 51] width 40 height 8
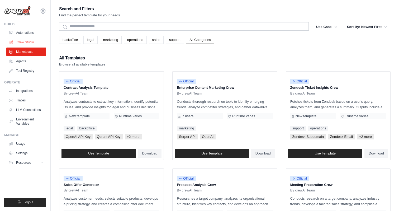
click at [32, 44] on link "Crew Studio" at bounding box center [27, 42] width 40 height 8
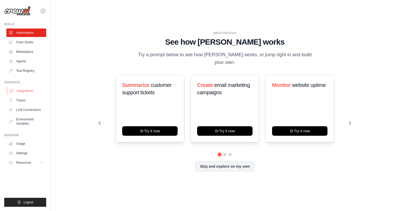
click at [28, 89] on link "Integrations" at bounding box center [27, 90] width 40 height 8
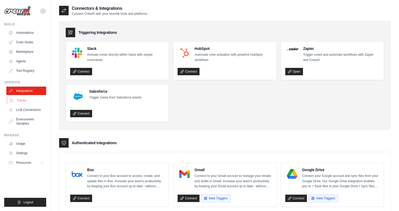
click at [30, 102] on link "Traces" at bounding box center [27, 100] width 40 height 8
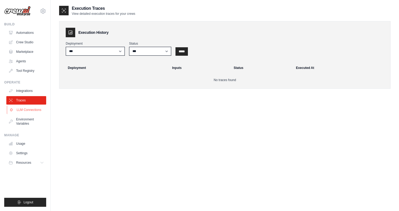
click at [31, 108] on link "LLM Connections" at bounding box center [27, 109] width 40 height 8
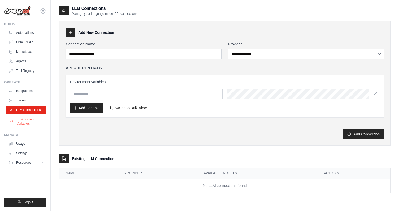
click at [32, 118] on link "Environment Variables" at bounding box center [27, 121] width 40 height 13
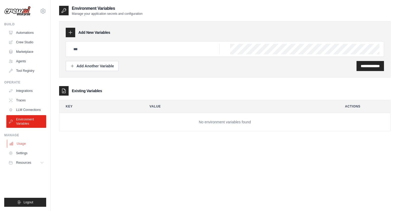
click at [27, 142] on link "Usage" at bounding box center [27, 143] width 40 height 8
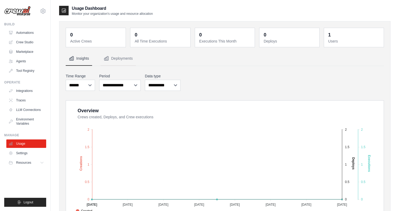
click at [165, 0] on main "Usage Dashboard Monitor your organization's usage and resource allocation 0 Act…" at bounding box center [225, 191] width 348 height 382
click at [22, 15] on img at bounding box center [17, 11] width 26 height 10
click at [29, 88] on link "Integrations" at bounding box center [27, 90] width 40 height 8
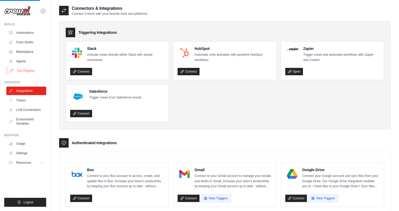
click at [31, 70] on link "Tool Registry" at bounding box center [27, 70] width 40 height 8
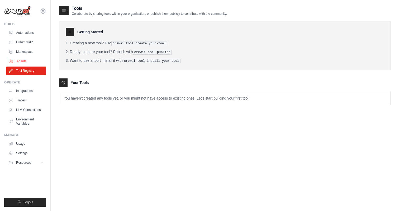
click at [26, 59] on link "Agents" at bounding box center [27, 61] width 40 height 8
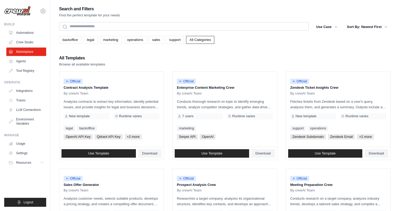
click at [30, 66] on ul "Automations Crew Studio Marketplace Agents Tool Registry" at bounding box center [26, 51] width 40 height 46
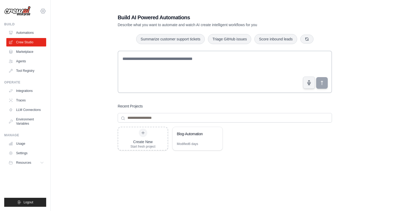
click at [44, 10] on icon at bounding box center [43, 11] width 6 height 6
click at [37, 35] on link "Settings" at bounding box center [43, 35] width 46 height 9
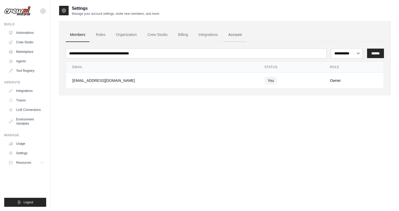
click at [232, 34] on link "Account" at bounding box center [235, 35] width 22 height 14
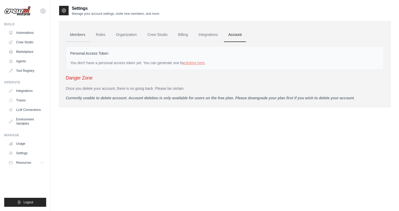
click at [85, 36] on link "Members" at bounding box center [78, 35] width 24 height 14
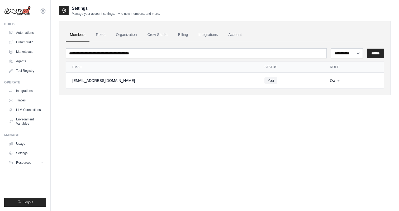
drag, startPoint x: 123, startPoint y: 80, endPoint x: 69, endPoint y: 81, distance: 53.6
click at [69, 81] on td "[EMAIL_ADDRESS][DOMAIN_NAME]" at bounding box center [162, 81] width 192 height 16
copy div "[EMAIL_ADDRESS][DOMAIN_NAME]"
click at [35, 202] on button "Logout" at bounding box center [25, 201] width 42 height 9
